Goal: Transaction & Acquisition: Book appointment/travel/reservation

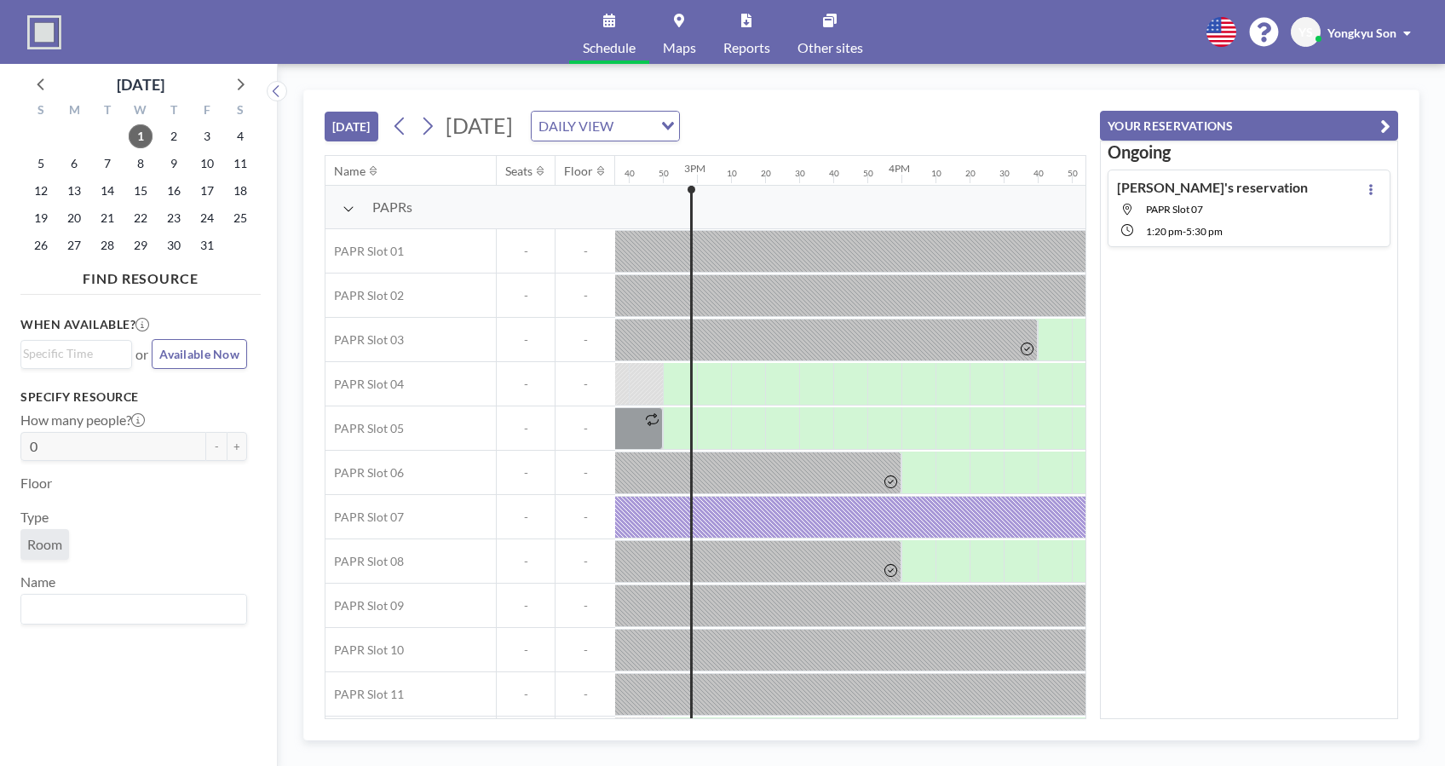
scroll to position [0, 2999]
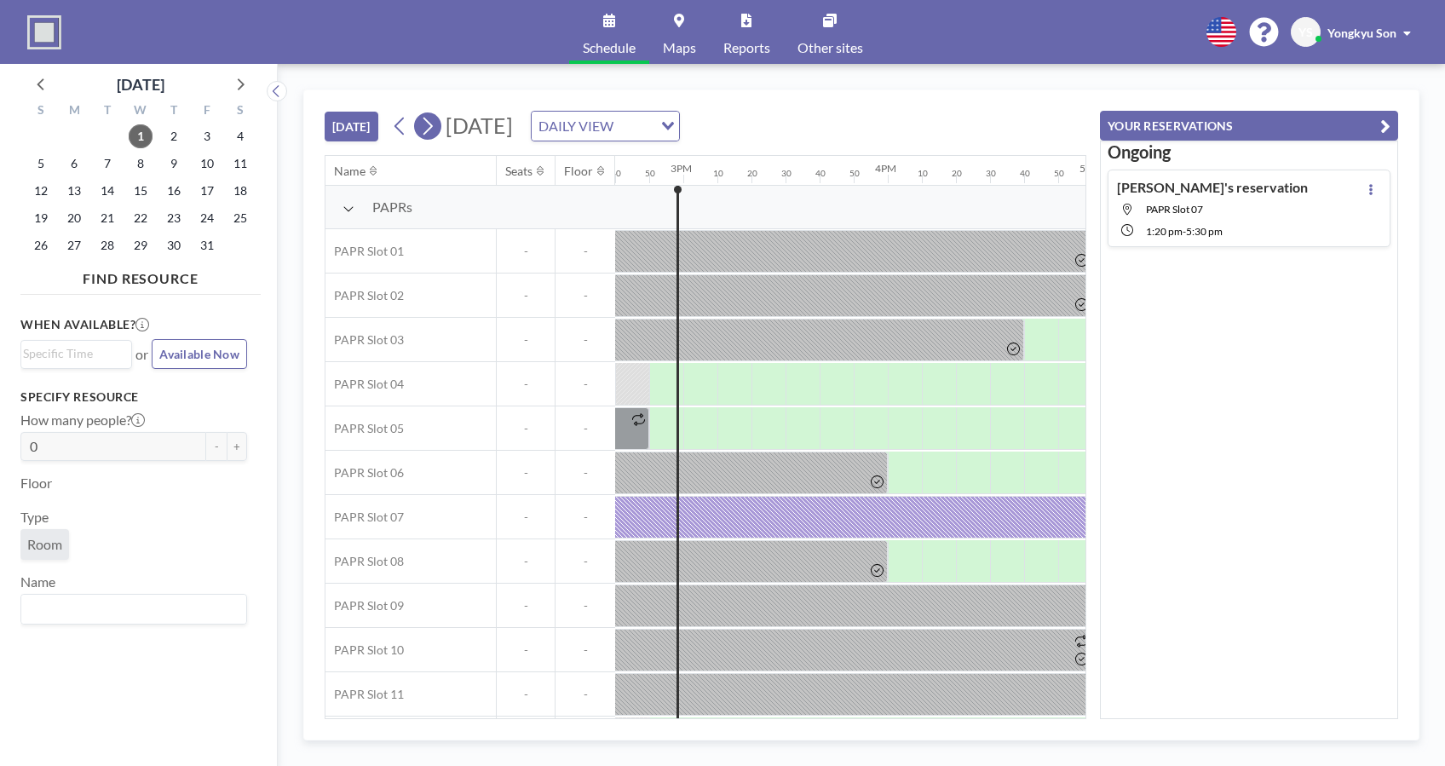
click at [423, 124] on icon at bounding box center [427, 126] width 16 height 26
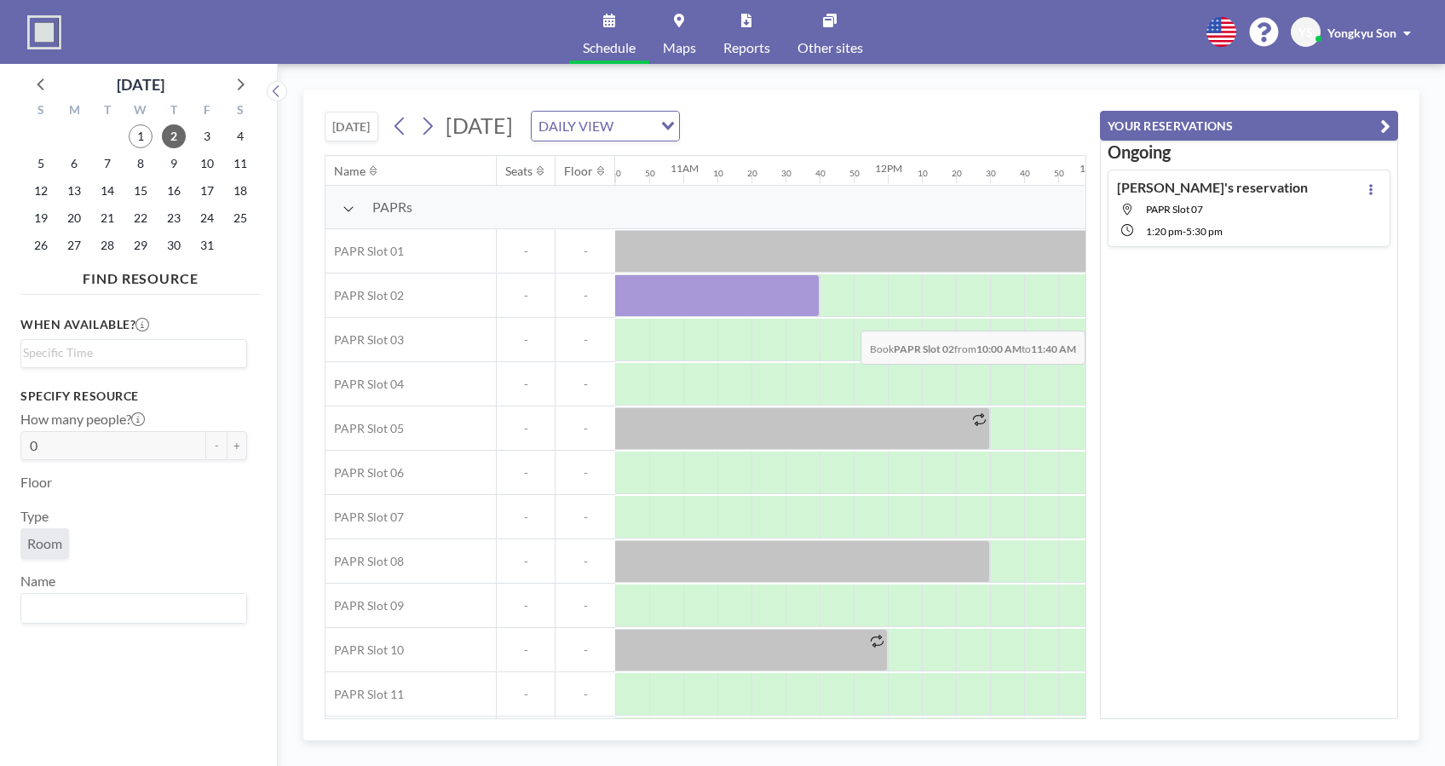
scroll to position [0, 2242]
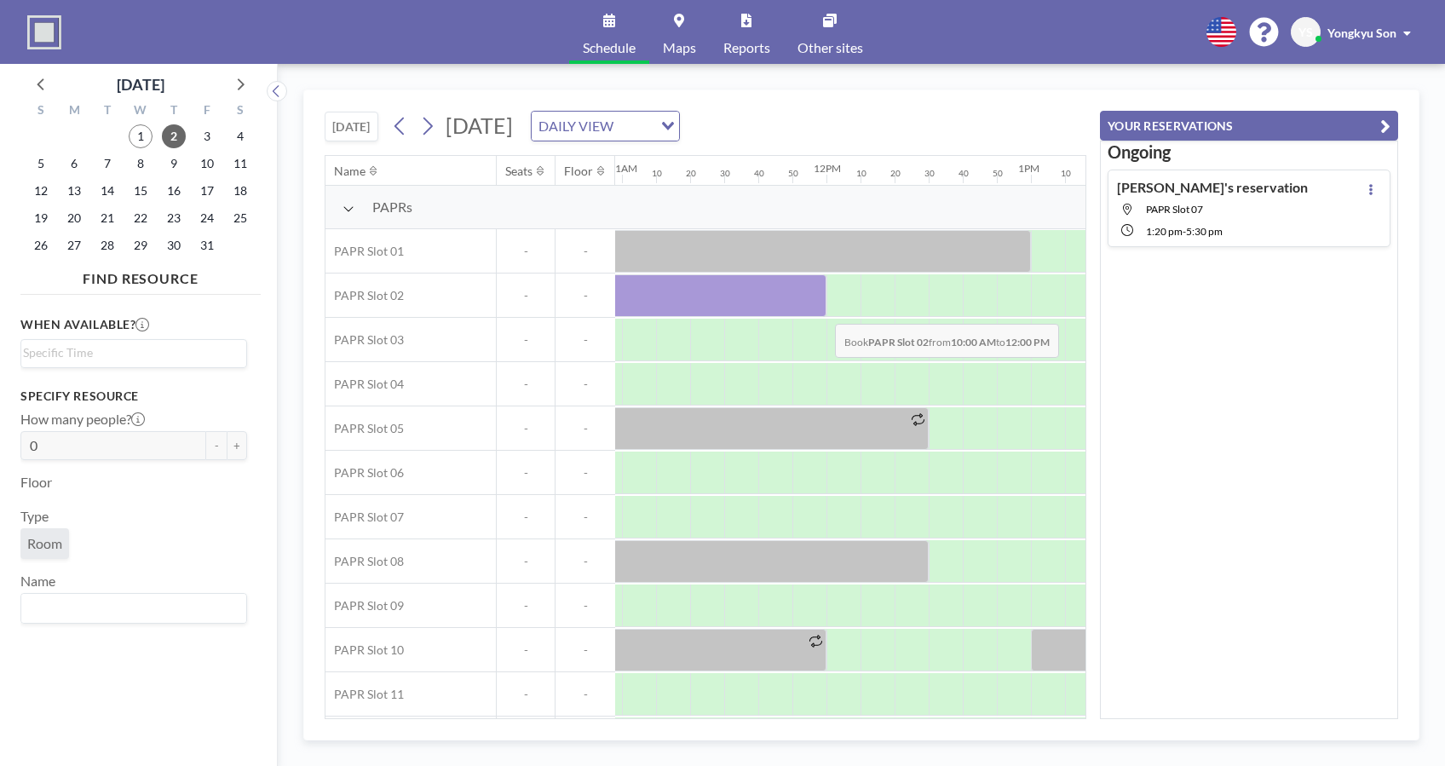
drag, startPoint x: 900, startPoint y: 304, endPoint x: 821, endPoint y: 310, distance: 79.5
click at [821, 310] on div at bounding box center [621, 295] width 409 height 43
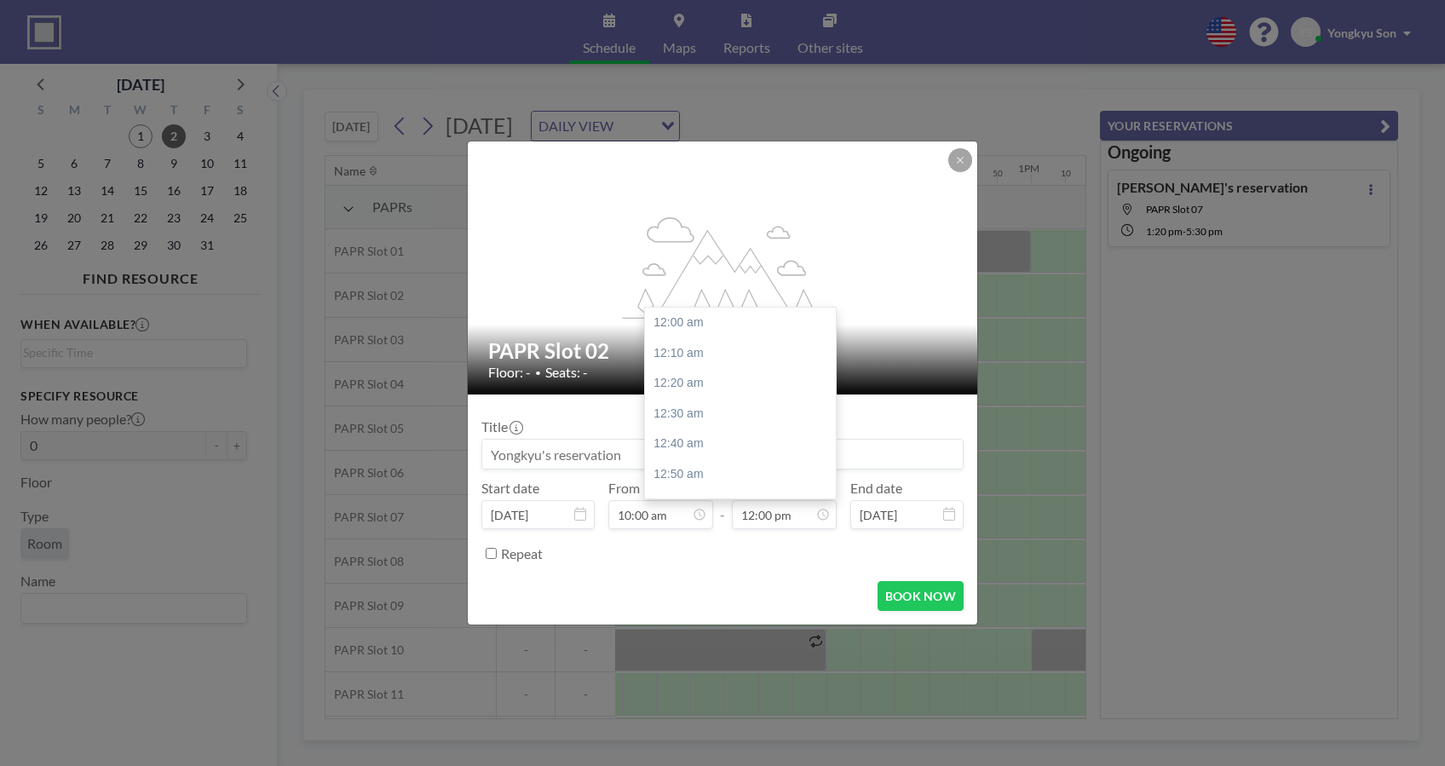
scroll to position [2183, 0]
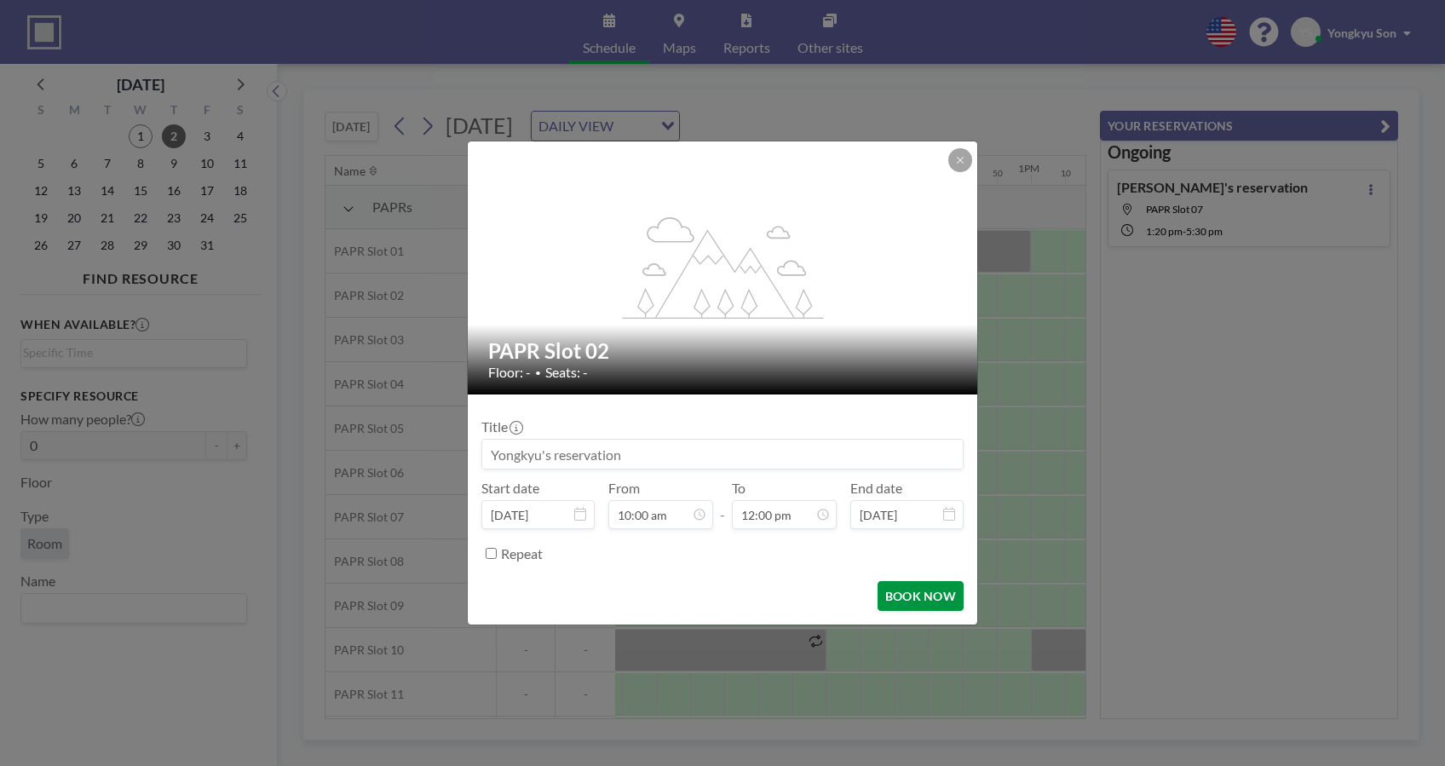
click at [925, 596] on button "BOOK NOW" at bounding box center [920, 596] width 86 height 30
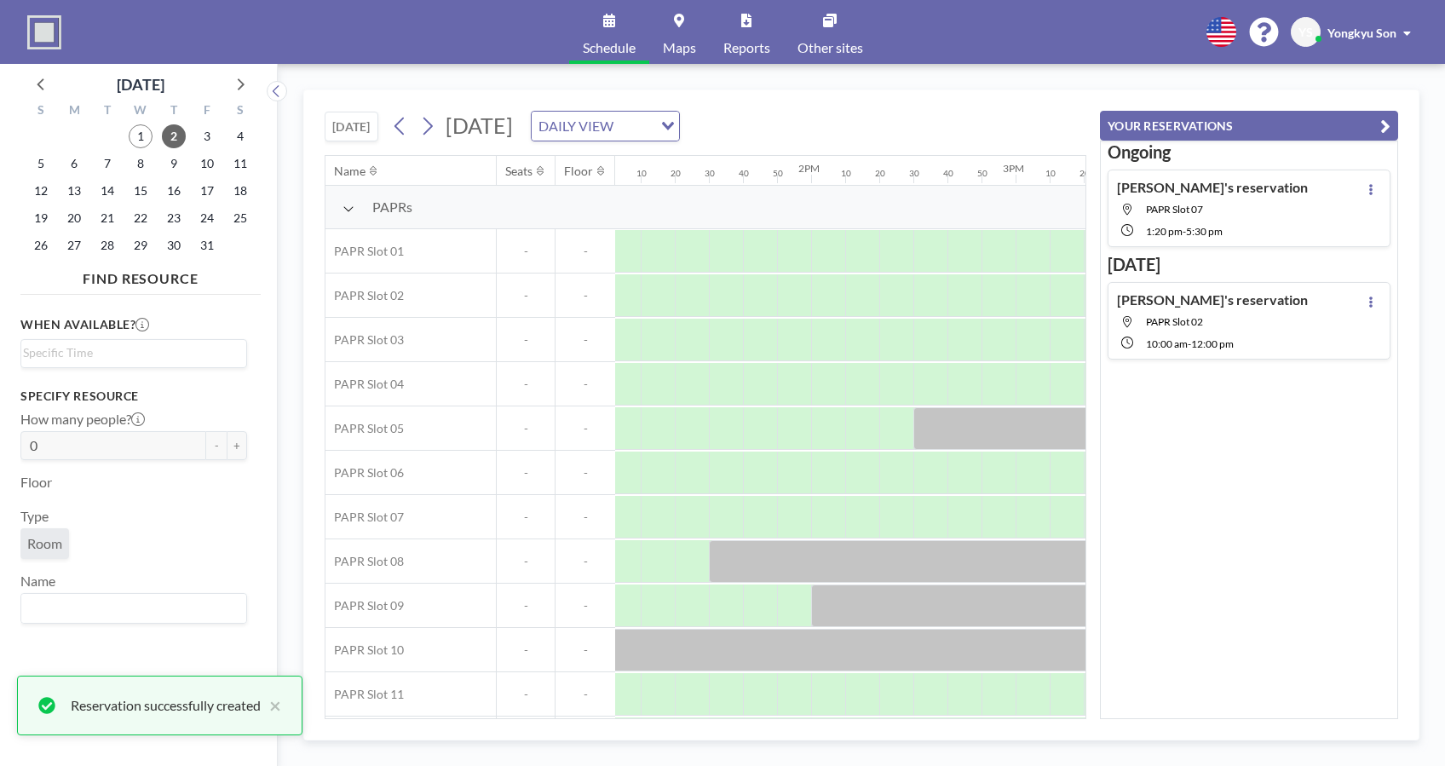
scroll to position [0, 2713]
click at [1064, 717] on div "Name Seats Floor 12AM 10 20 30 40 50 1AM 10 20 30 40 50 2AM 10 20 30 40 50 3AM …" at bounding box center [211, 458] width 5197 height 605
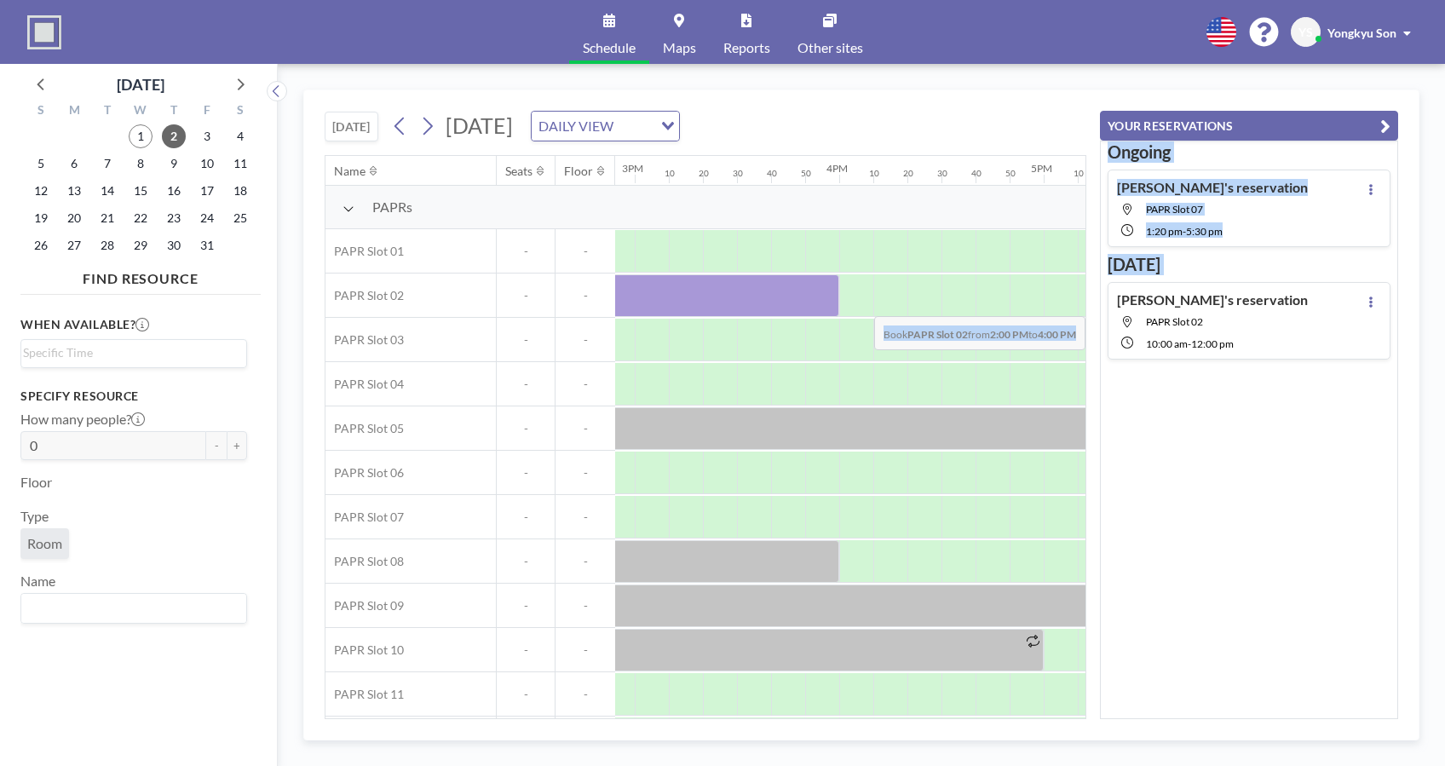
scroll to position [0, 3446]
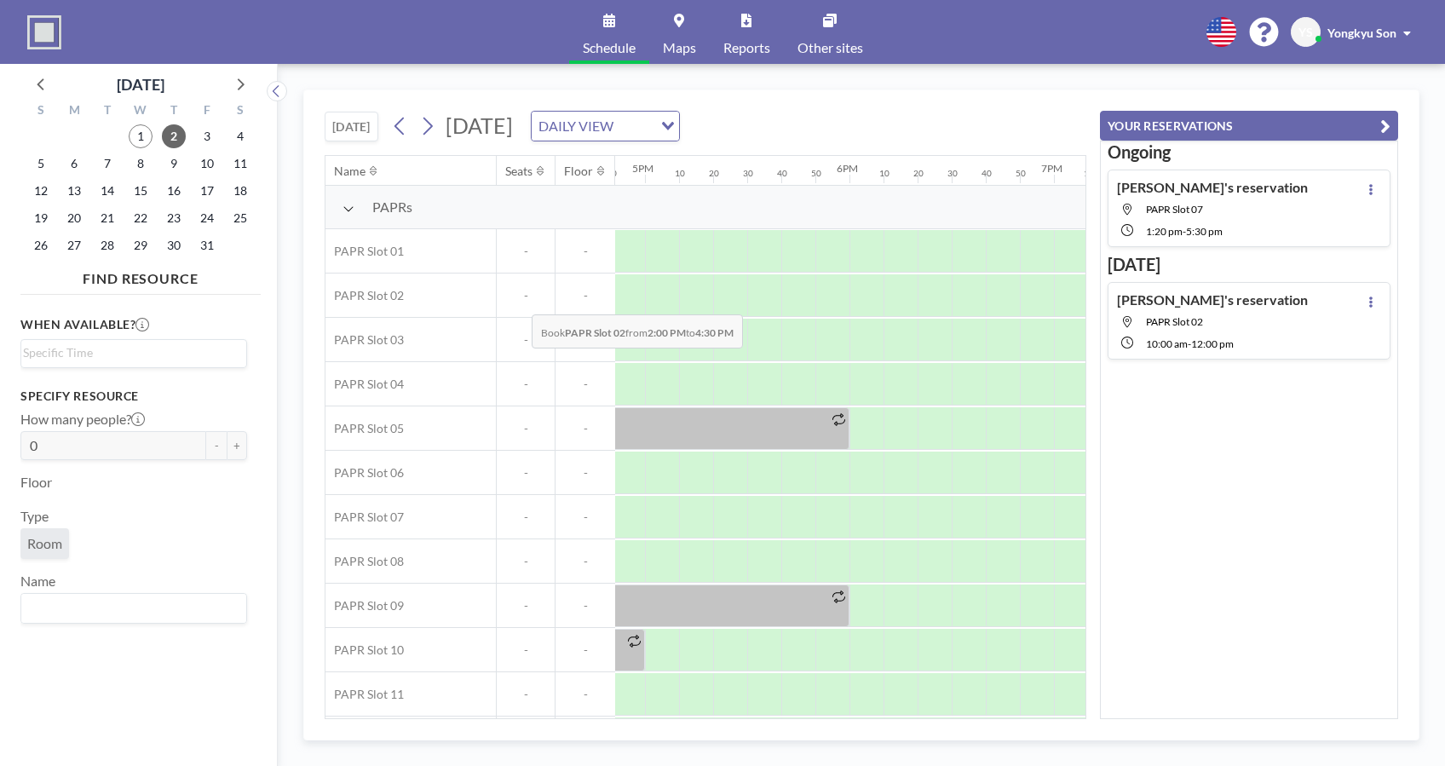
drag, startPoint x: 782, startPoint y: 279, endPoint x: 544, endPoint y: 302, distance: 238.8
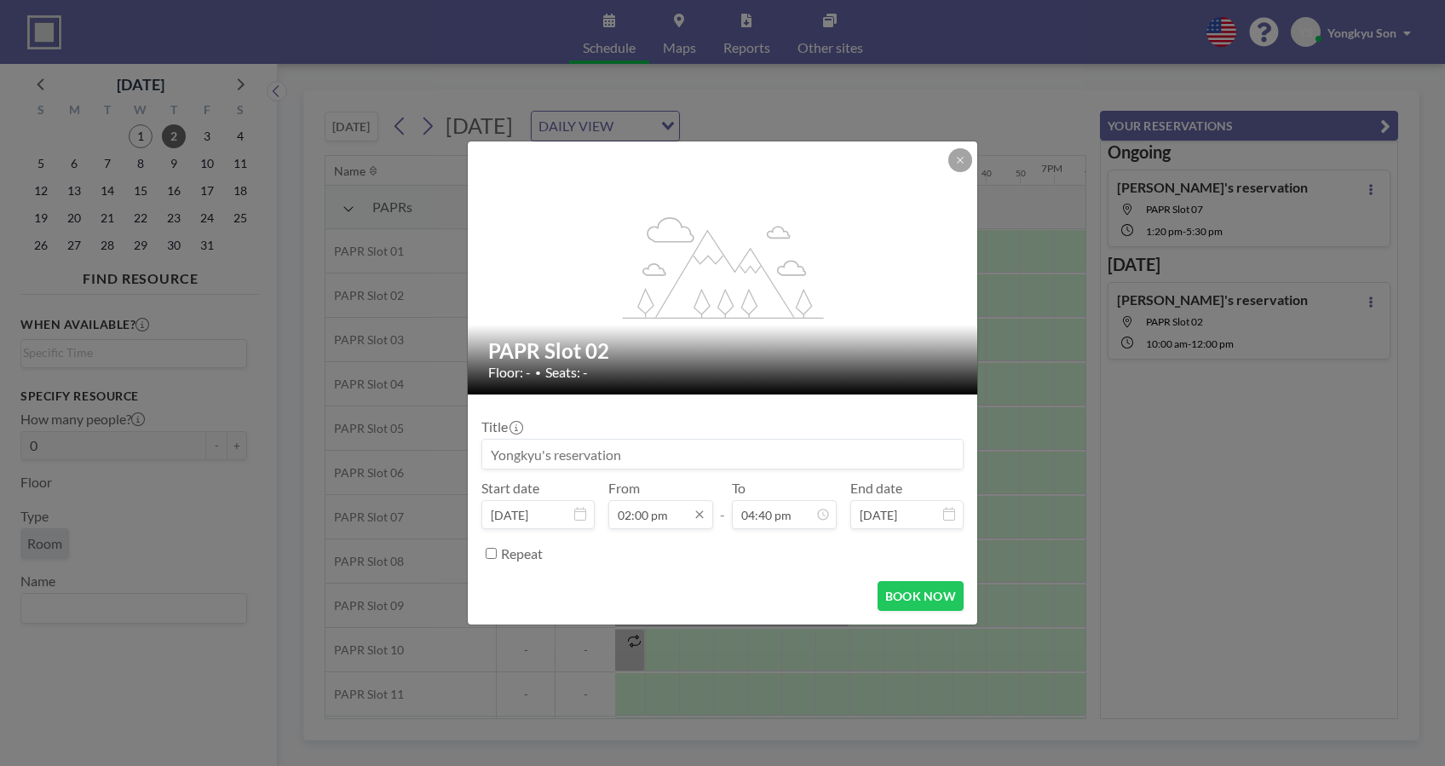
scroll to position [2547, 0]
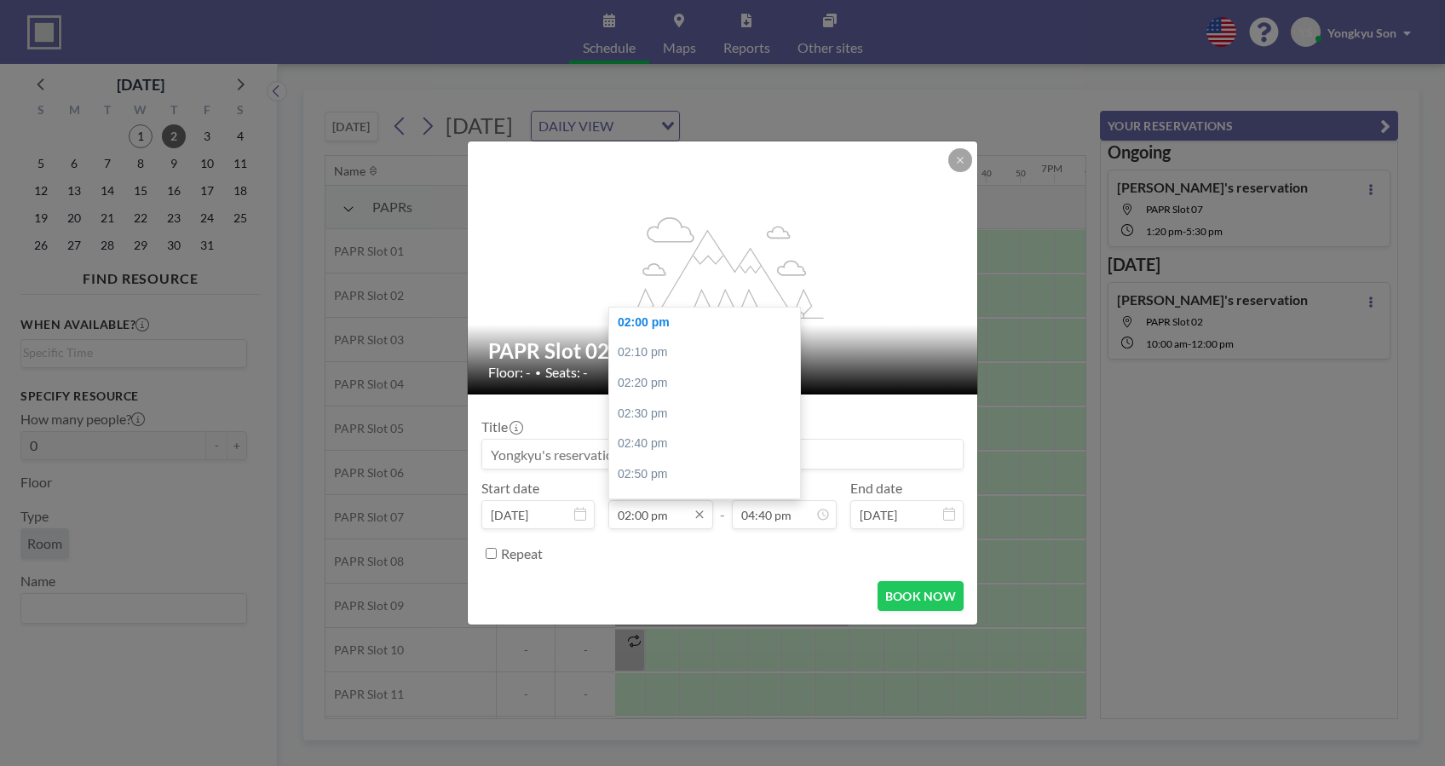
click at [708, 513] on input "02:00 pm" at bounding box center [660, 514] width 105 height 29
click at [656, 515] on input "02:00 pm" at bounding box center [660, 514] width 105 height 29
click at [638, 405] on div "02:30 pm" at bounding box center [710, 414] width 202 height 31
type input "02:30 pm"
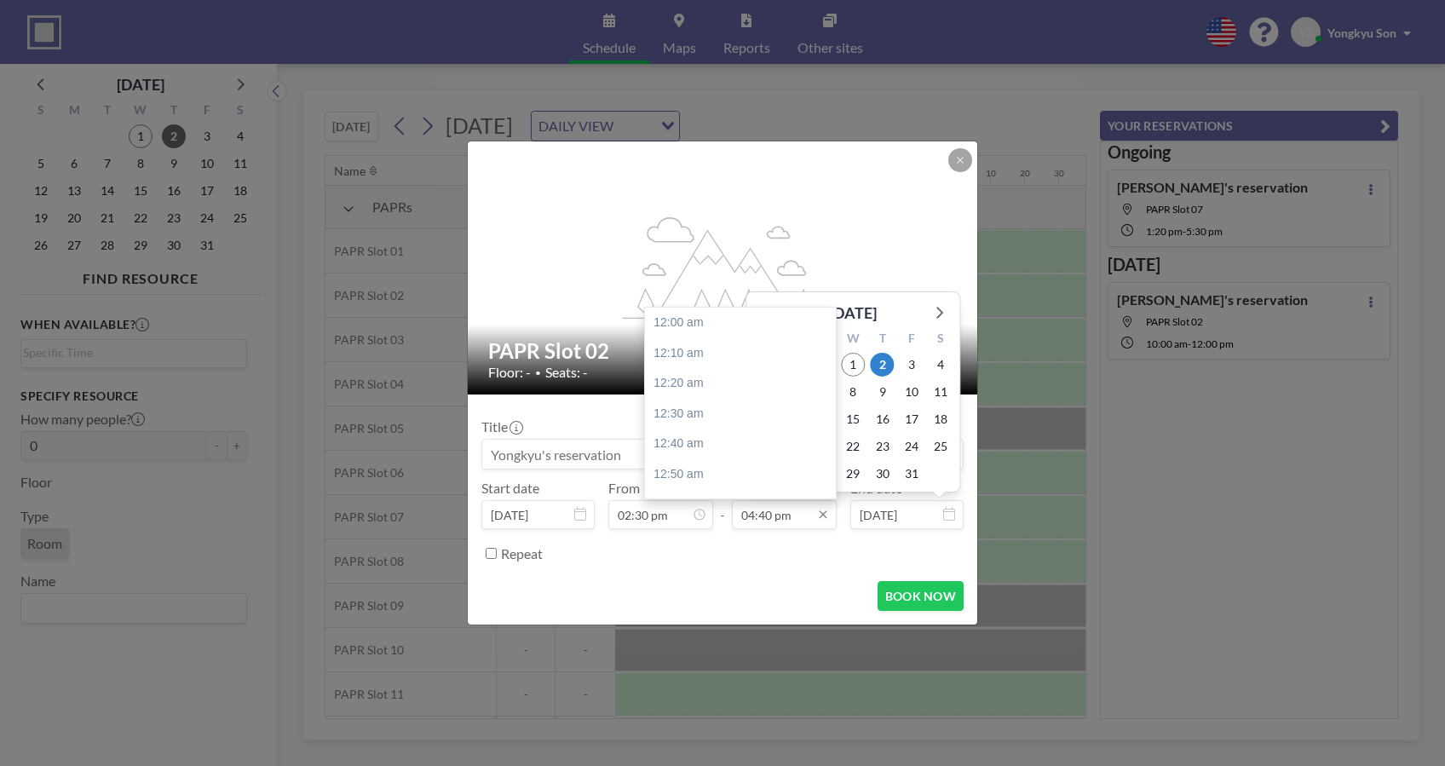
scroll to position [3033, 0]
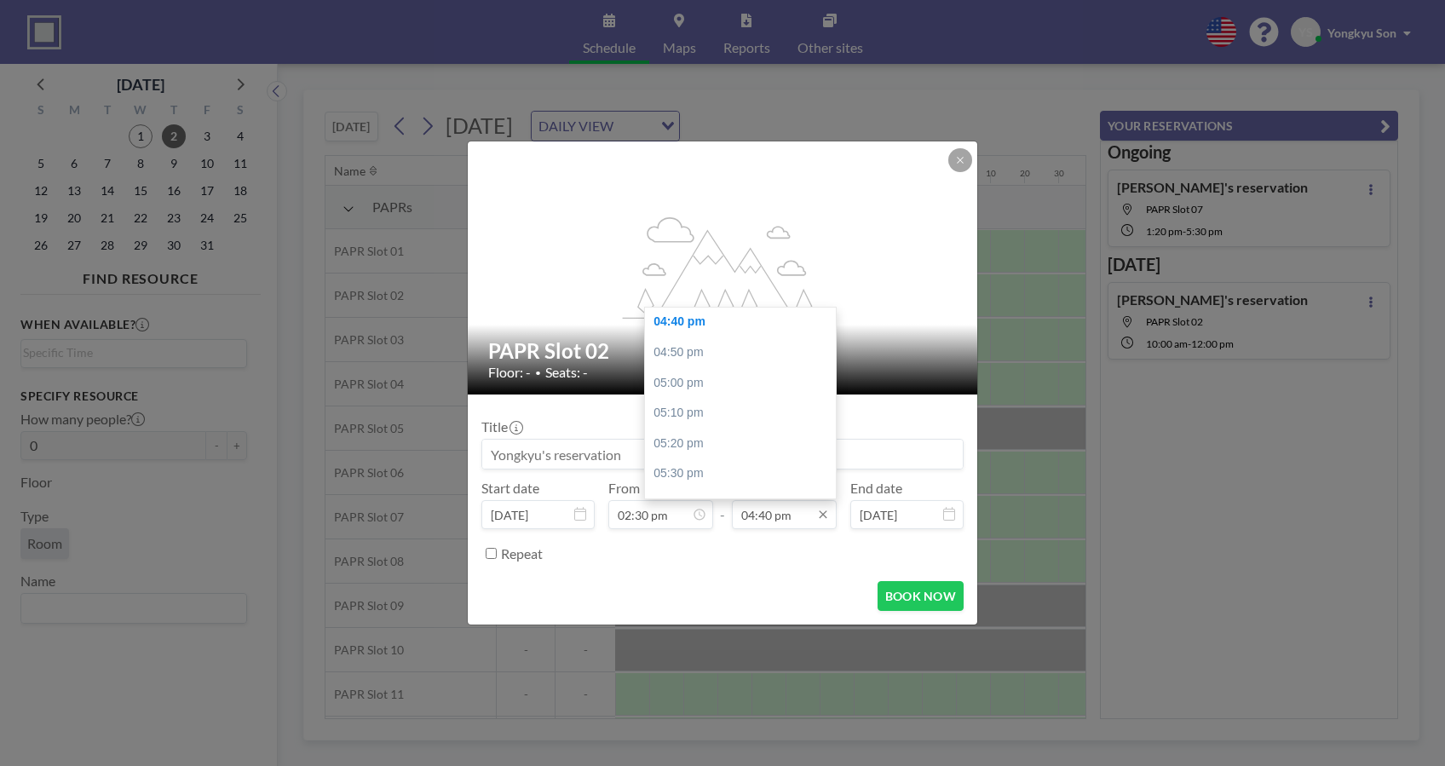
click at [804, 515] on input "04:40 pm" at bounding box center [784, 514] width 105 height 29
click at [684, 376] on div "05:00 pm" at bounding box center [746, 383] width 202 height 31
type input "05:00 pm"
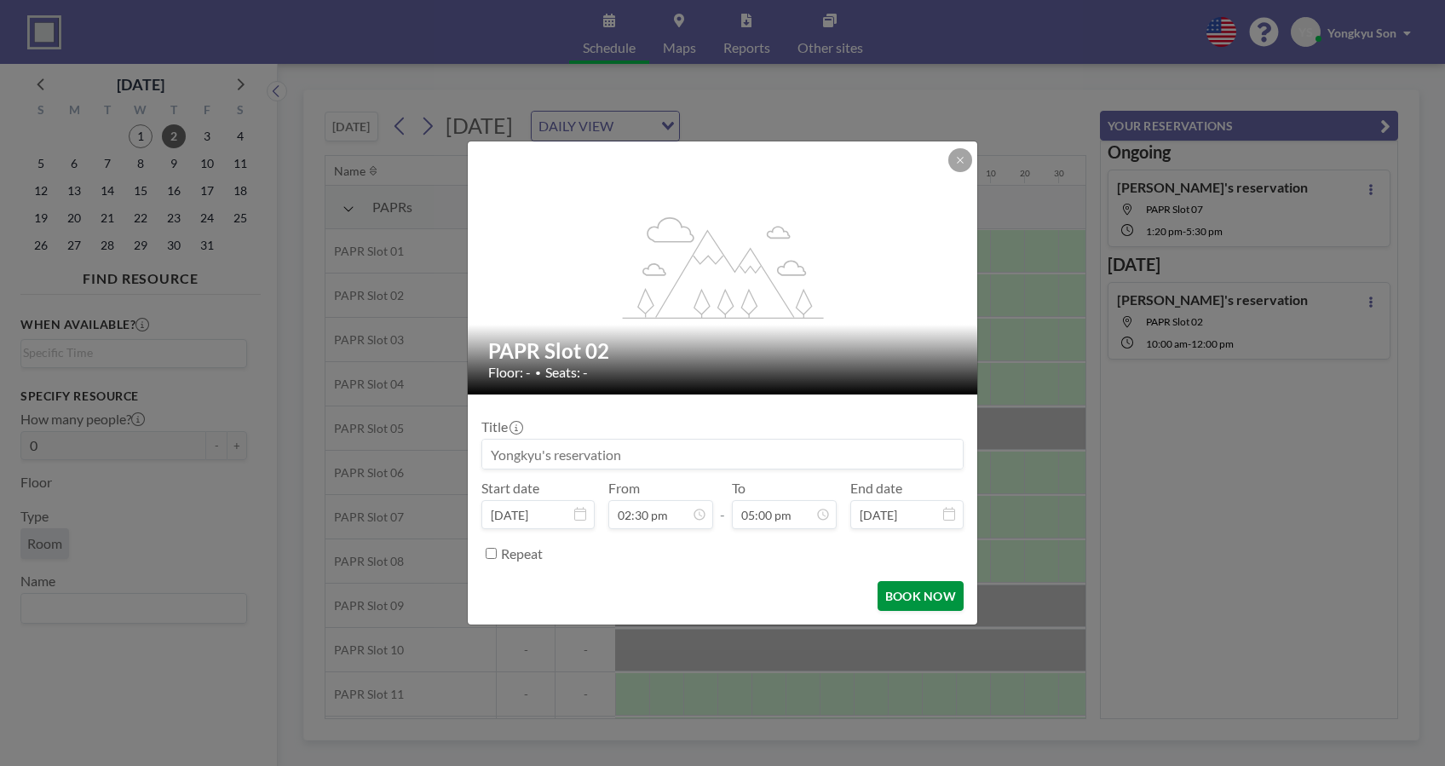
click at [909, 600] on button "BOOK NOW" at bounding box center [920, 596] width 86 height 30
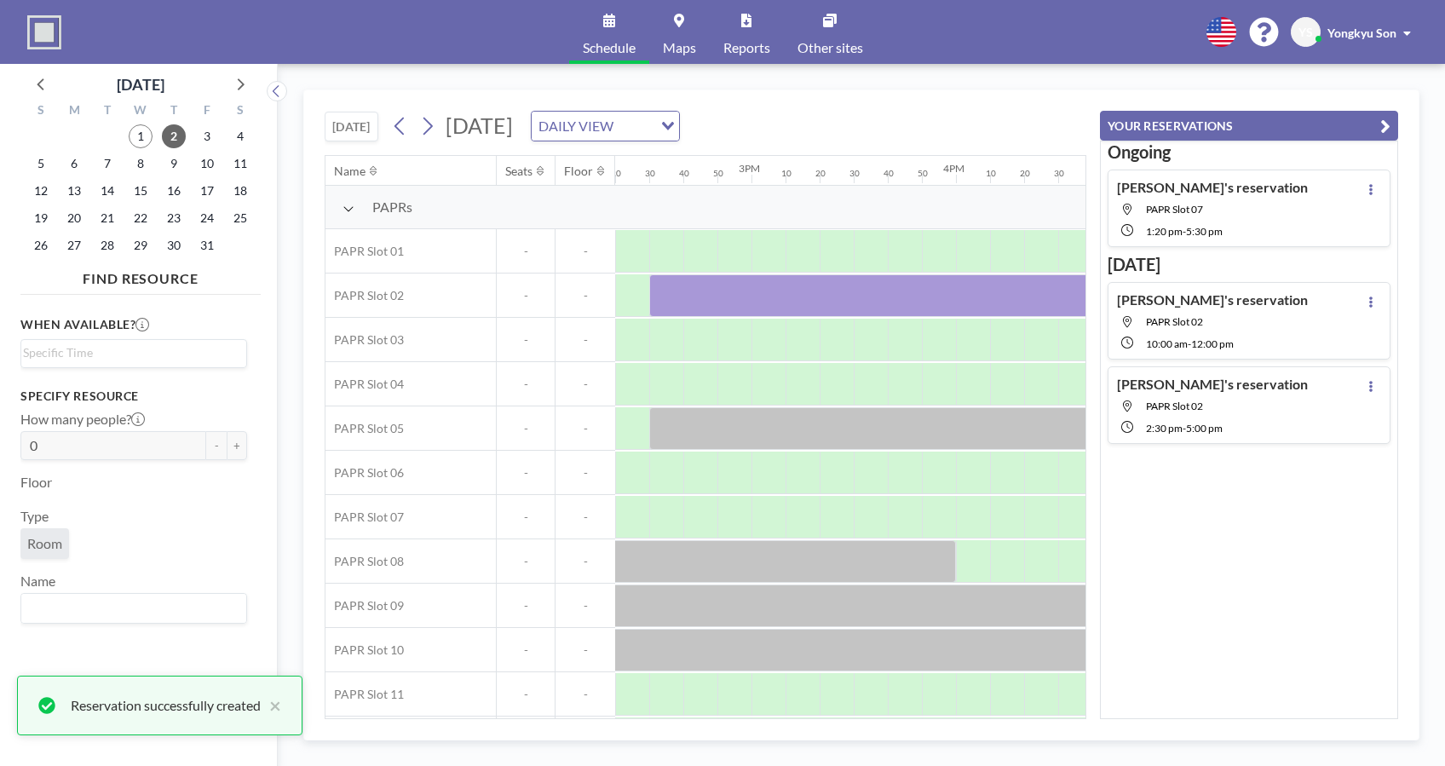
click at [1188, 214] on span "PAPR Slot 07" at bounding box center [1227, 209] width 162 height 13
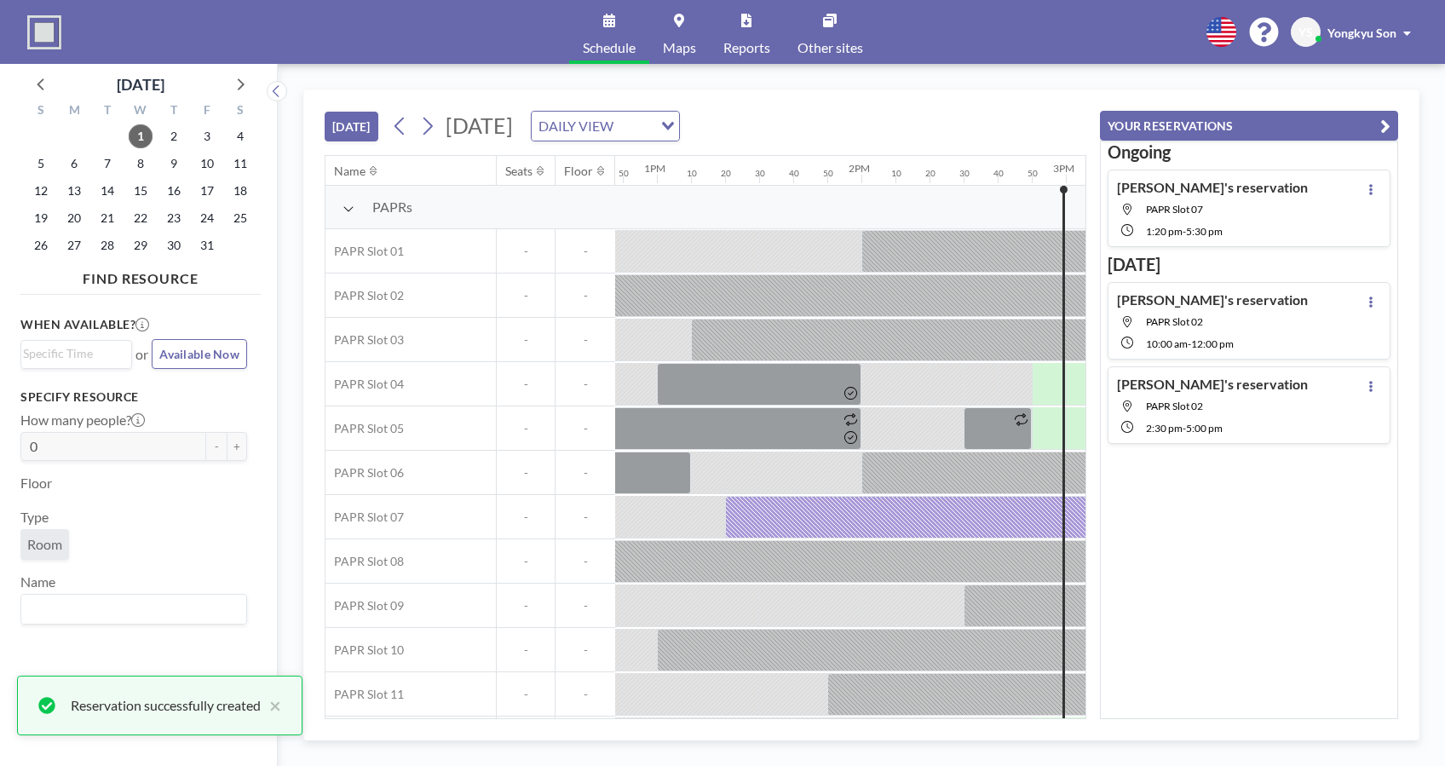
scroll to position [0, 2692]
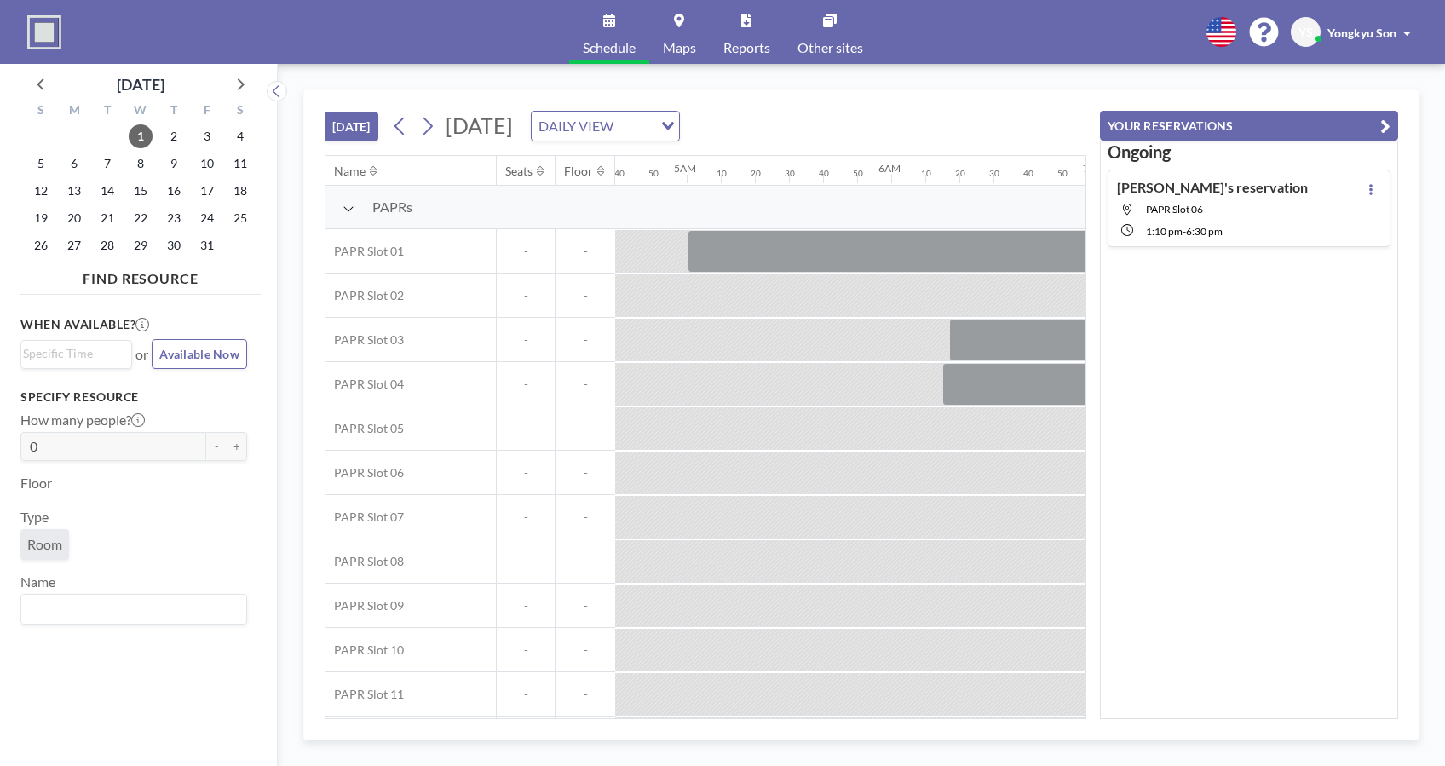
scroll to position [0, 1636]
